Goal: Transaction & Acquisition: Purchase product/service

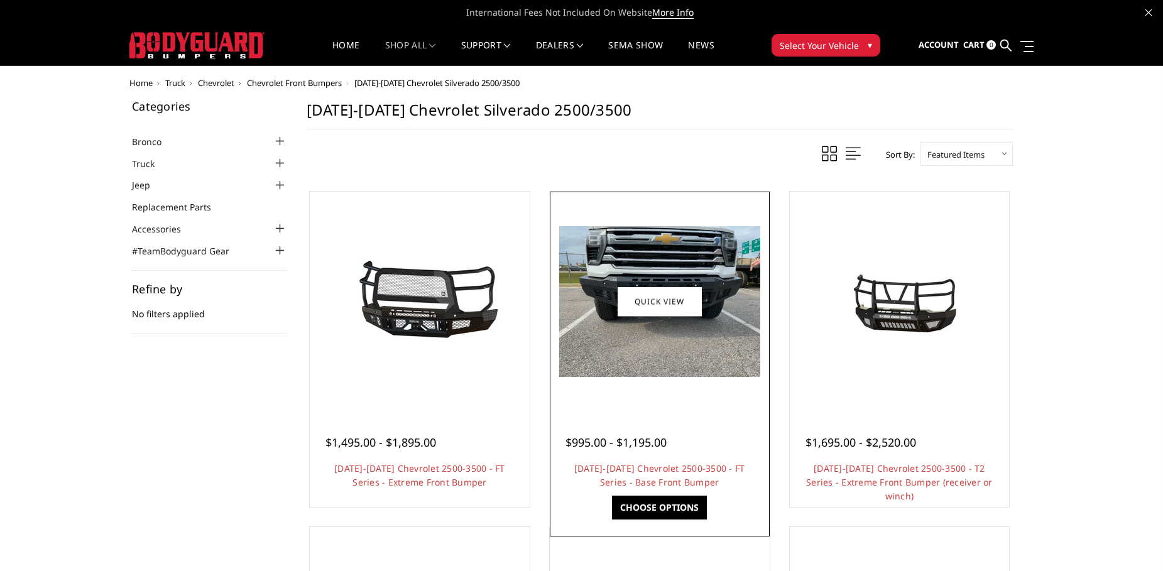
click at [622, 322] on img at bounding box center [659, 301] width 201 height 151
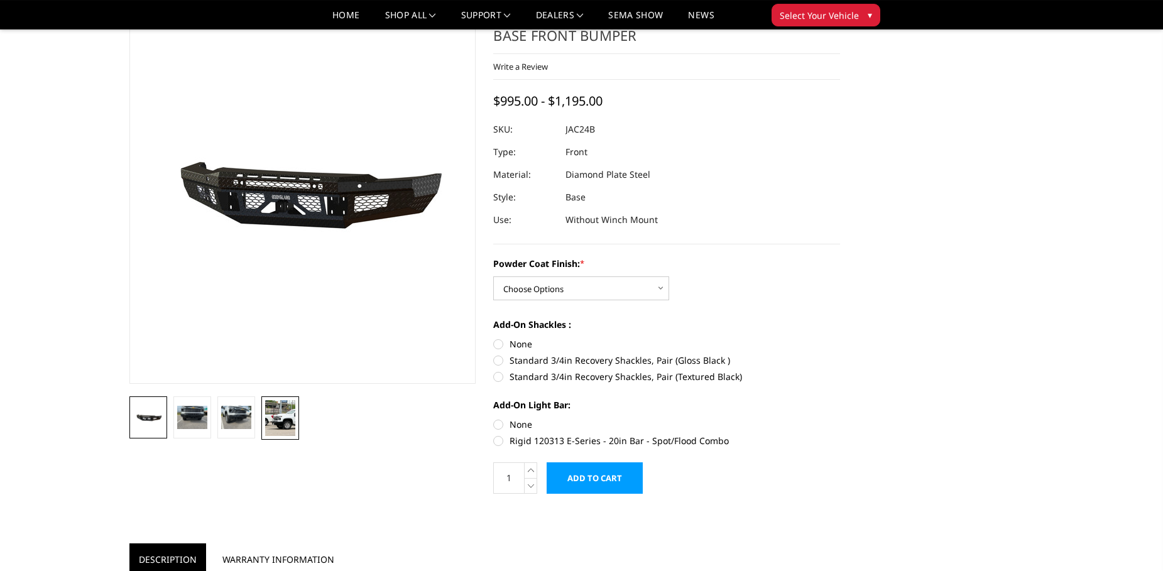
scroll to position [64, 0]
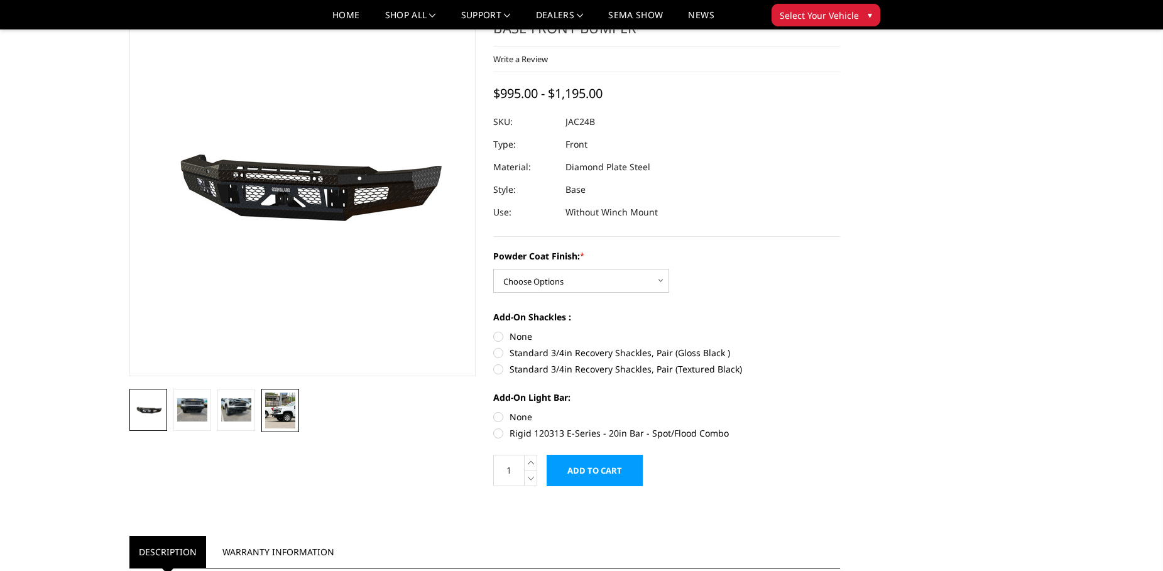
click at [282, 407] on img at bounding box center [280, 411] width 30 height 36
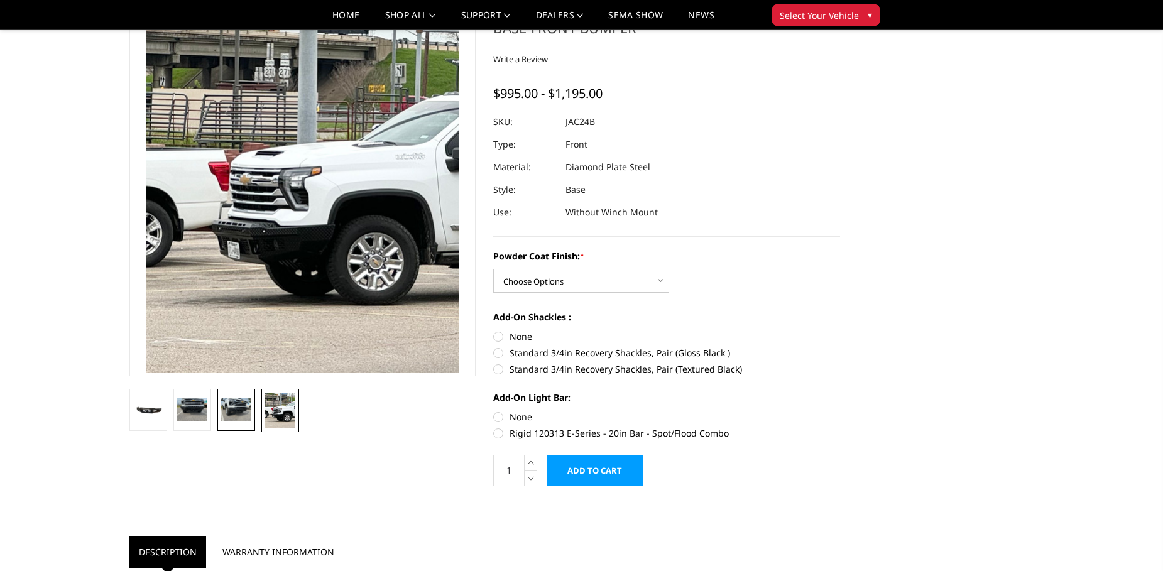
click at [248, 408] on img at bounding box center [236, 409] width 30 height 23
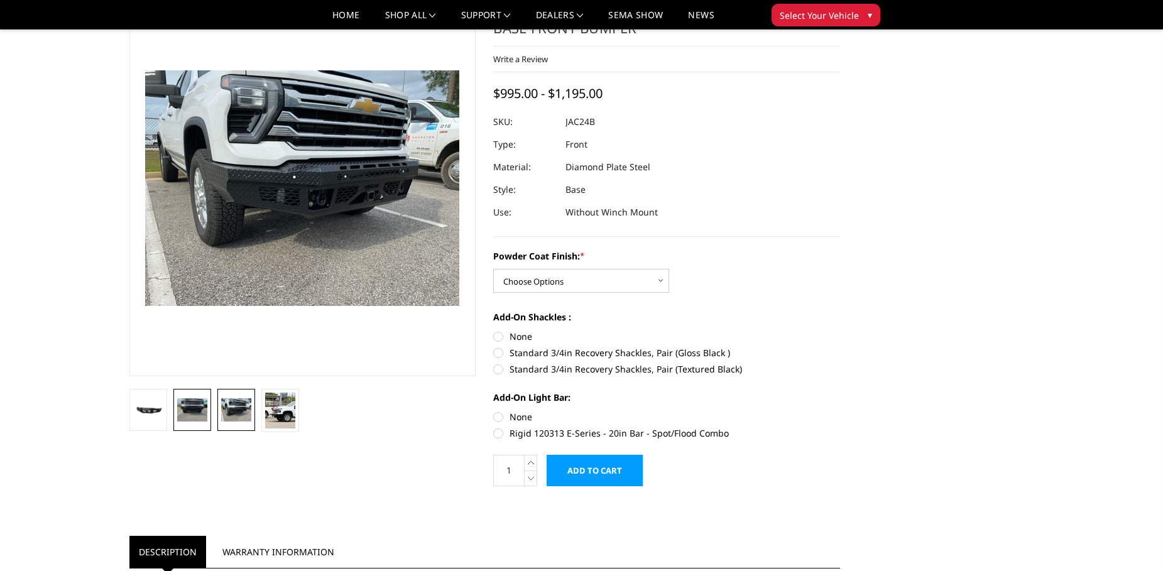
click at [193, 403] on img at bounding box center [192, 409] width 30 height 23
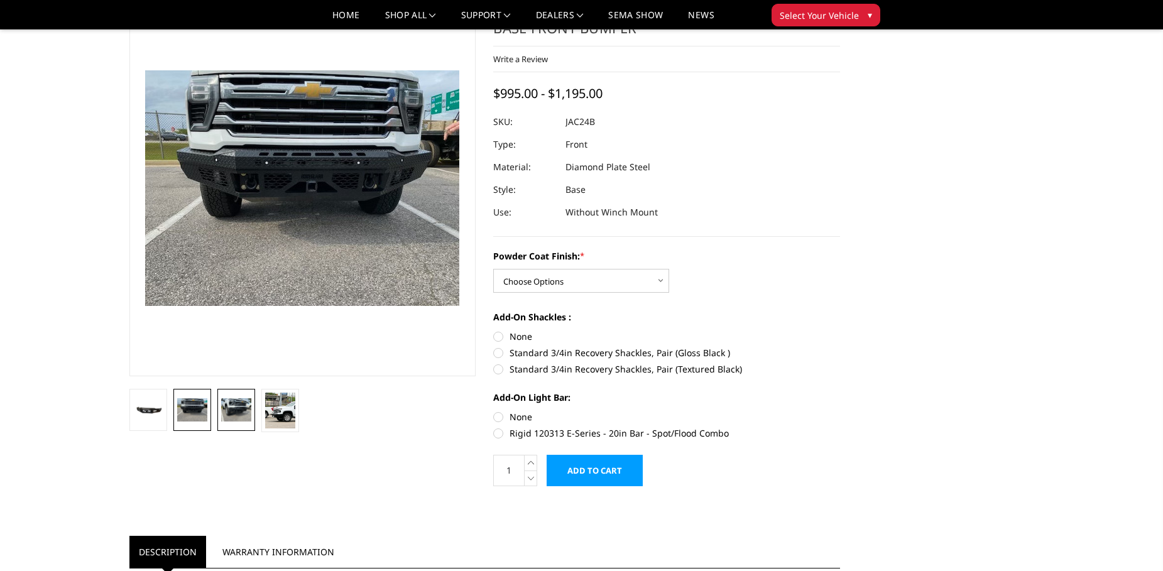
click at [226, 401] on img at bounding box center [236, 409] width 30 height 23
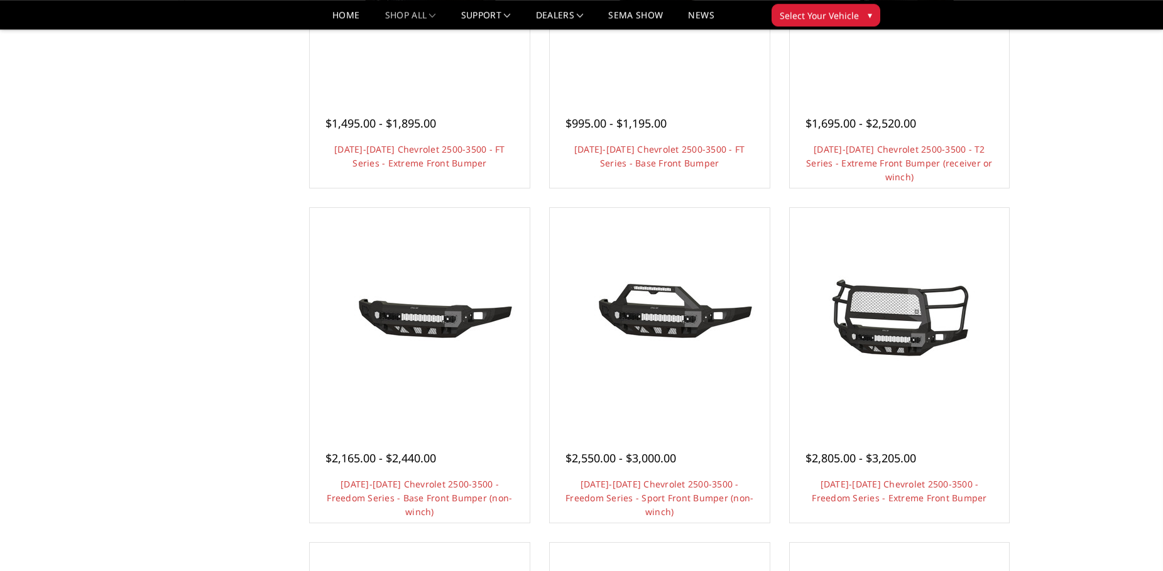
scroll to position [281, 0]
